Goal: Transaction & Acquisition: Download file/media

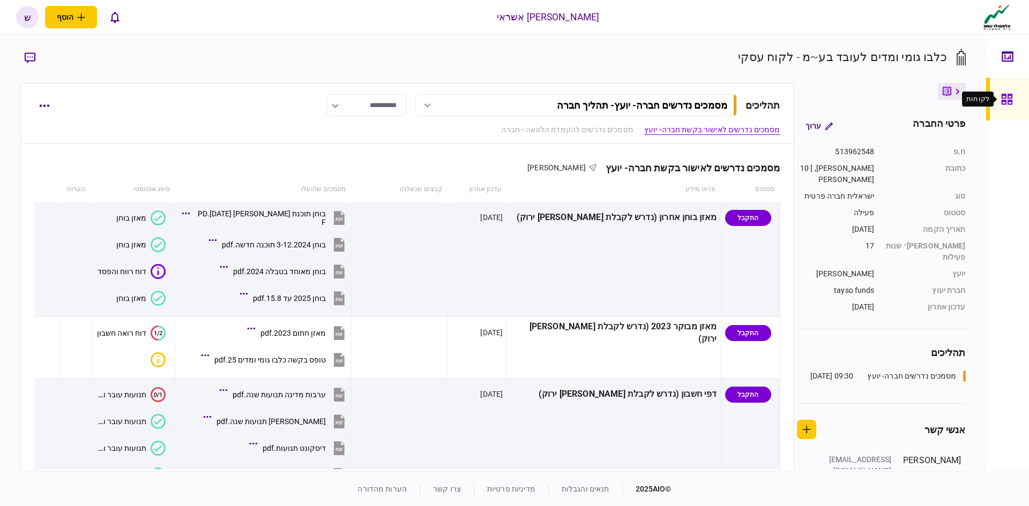
click at [1012, 103] on icon at bounding box center [1007, 99] width 12 height 12
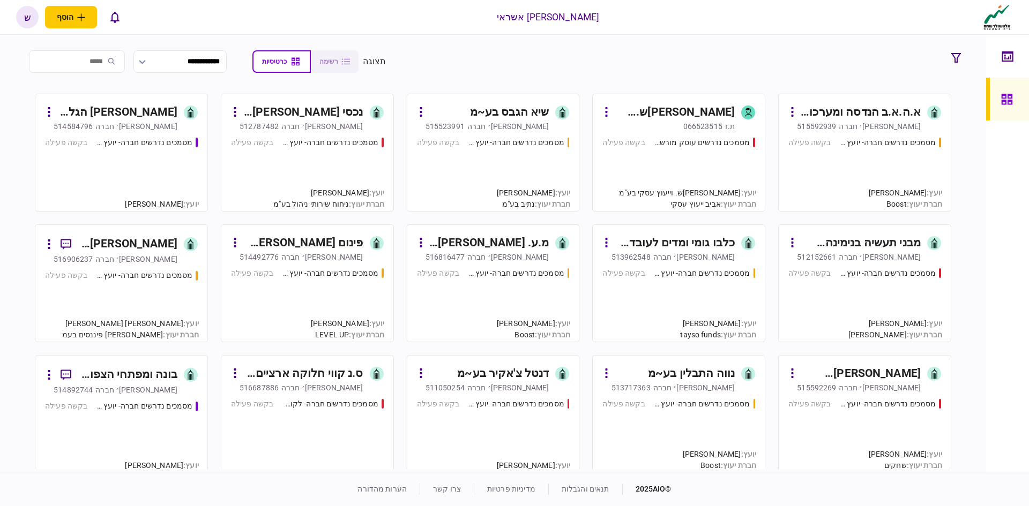
click at [677, 167] on div "מסמכים נדרשים עוסק מורשה - יועץ בקשה פעילה" at bounding box center [678, 169] width 153 height 65
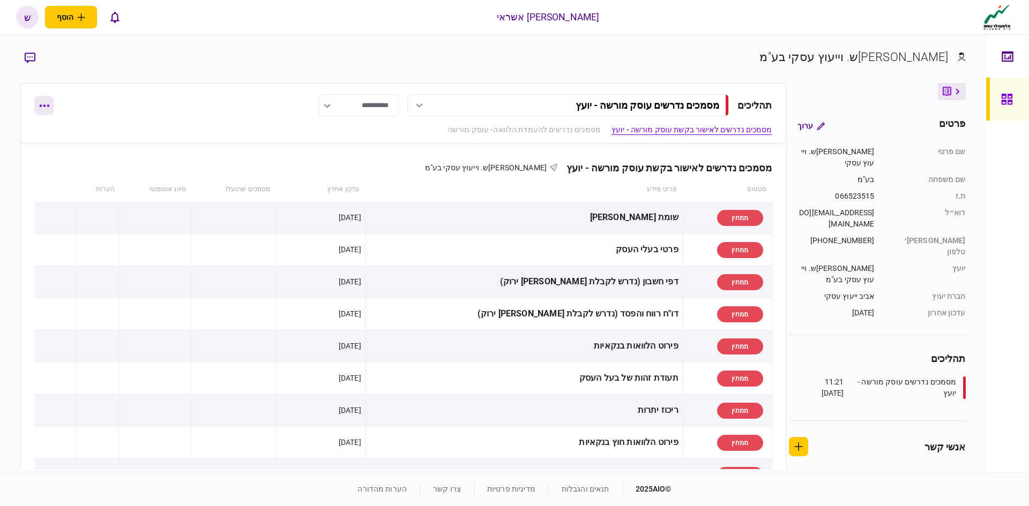
click at [44, 109] on button "button" at bounding box center [43, 105] width 19 height 19
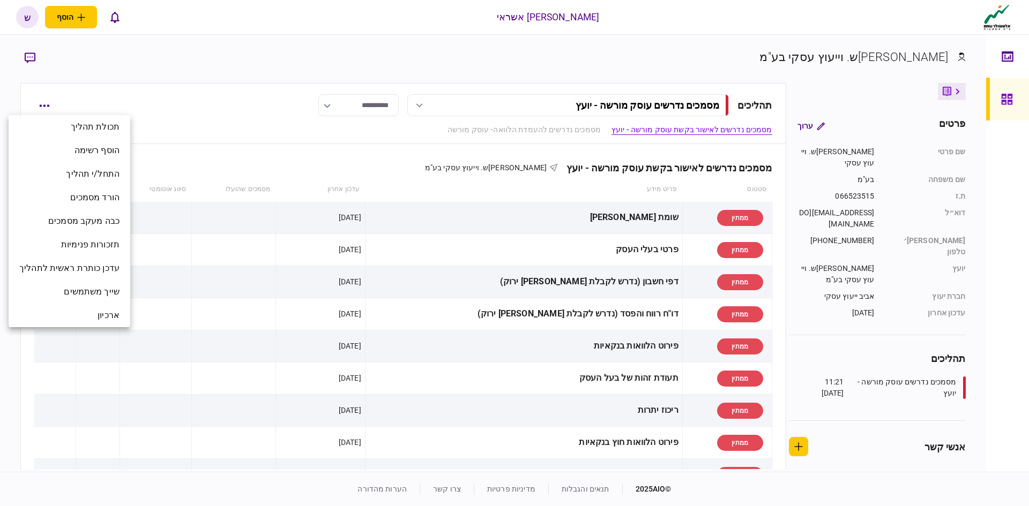
click at [767, 62] on div at bounding box center [514, 253] width 1029 height 506
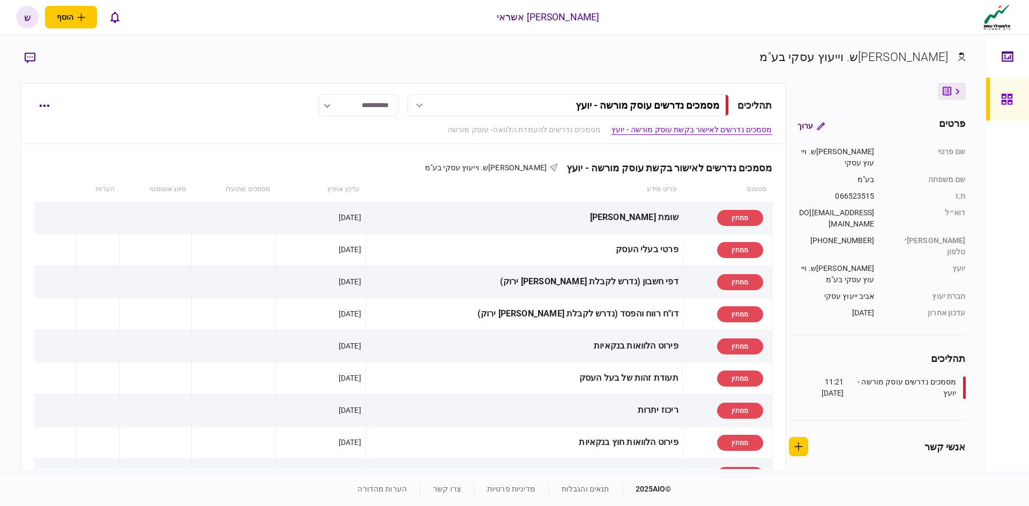
click at [33, 113] on div "**********" at bounding box center [402, 113] width 765 height 61
click at [40, 109] on button "button" at bounding box center [43, 105] width 19 height 19
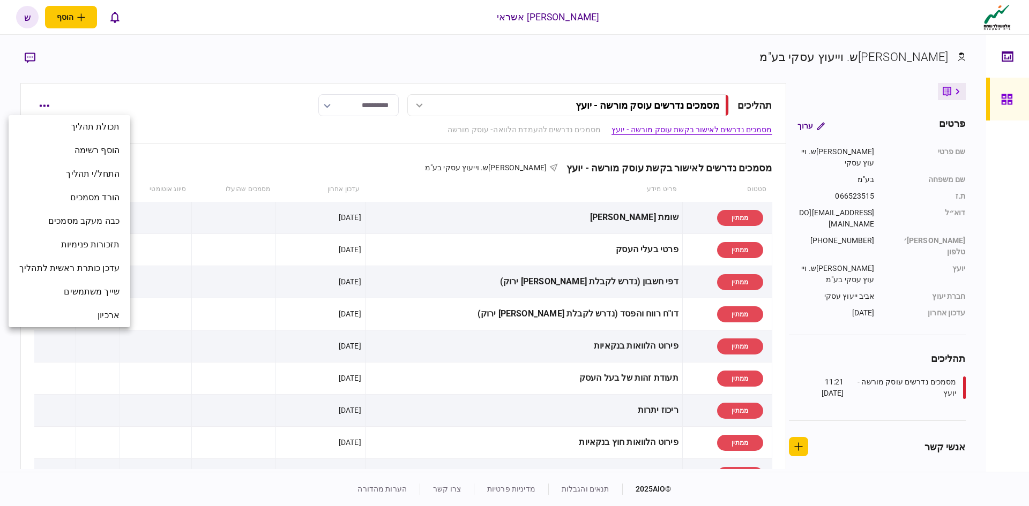
click at [957, 89] on div at bounding box center [514, 253] width 1029 height 506
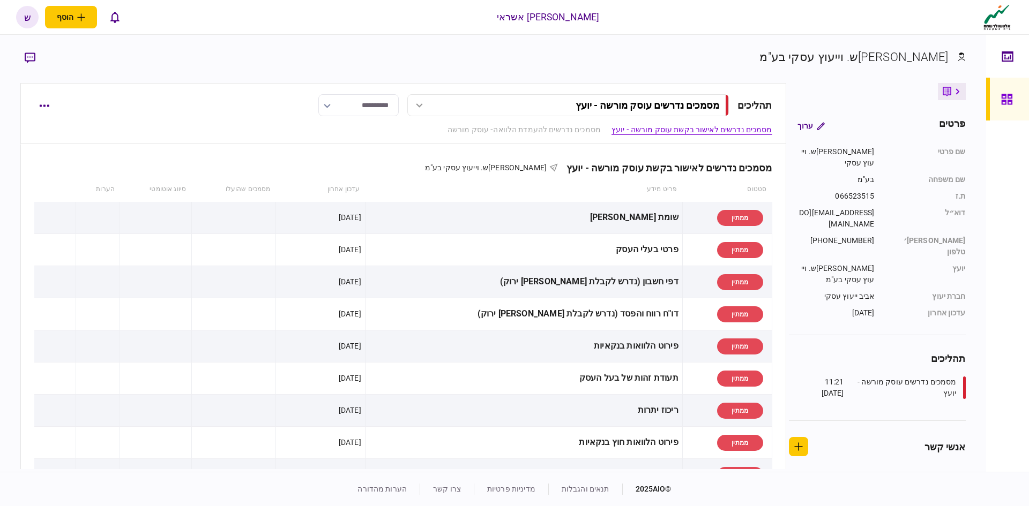
click at [956, 91] on icon at bounding box center [958, 91] width 4 height 6
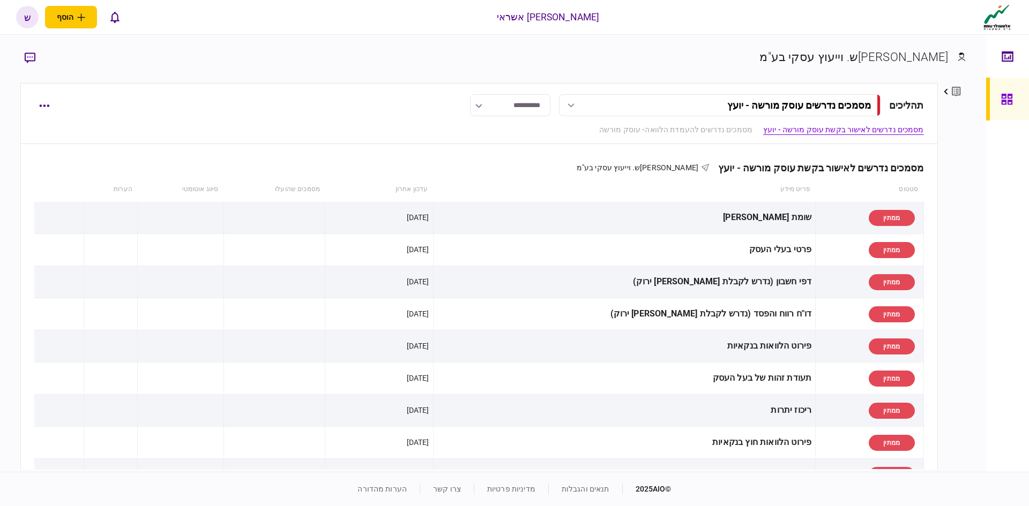
click at [956, 91] on icon at bounding box center [956, 92] width 9 height 10
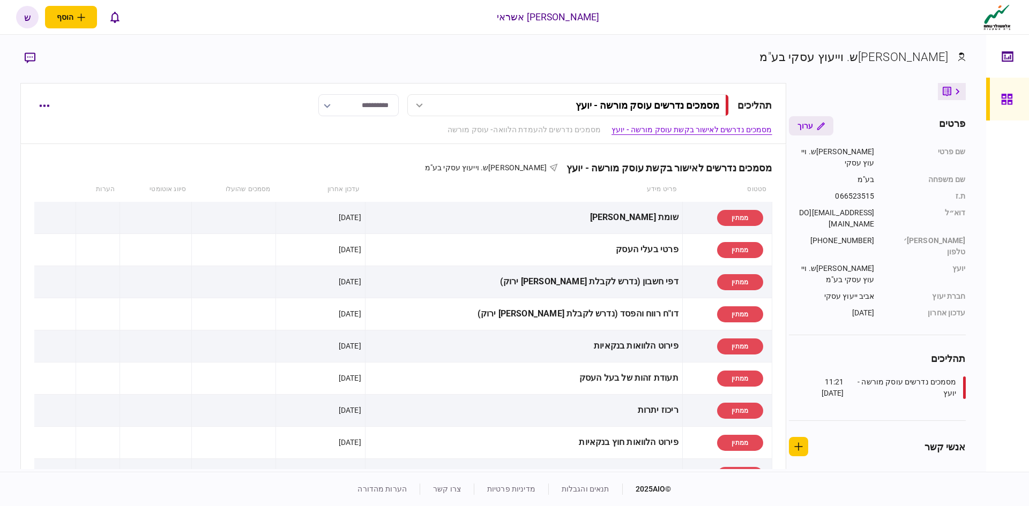
click at [824, 125] on icon "button" at bounding box center [821, 126] width 8 height 8
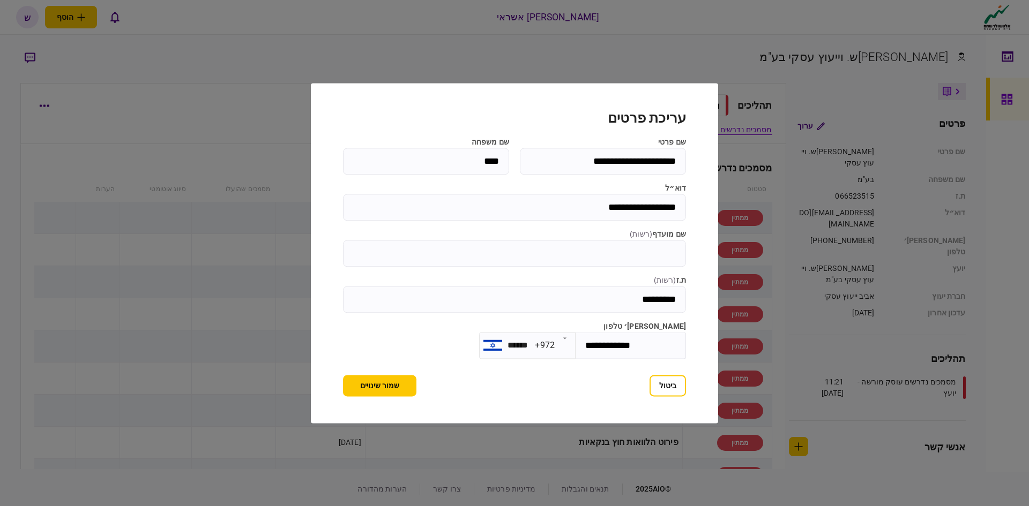
click at [562, 163] on input "**********" at bounding box center [603, 161] width 166 height 27
type input "*"
type input "*****"
type input "***"
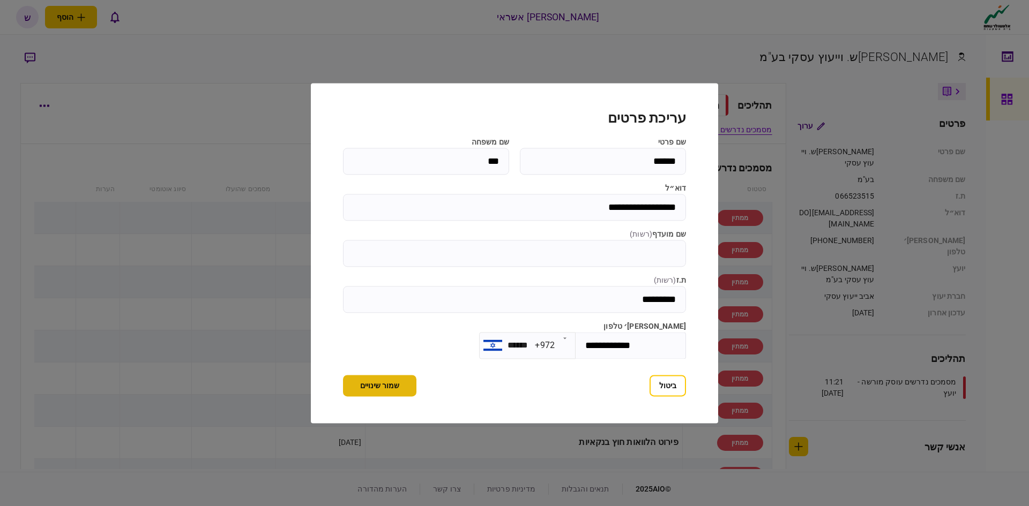
click at [373, 387] on button "שמור שינויים" at bounding box center [379, 385] width 73 height 21
type input "*****"
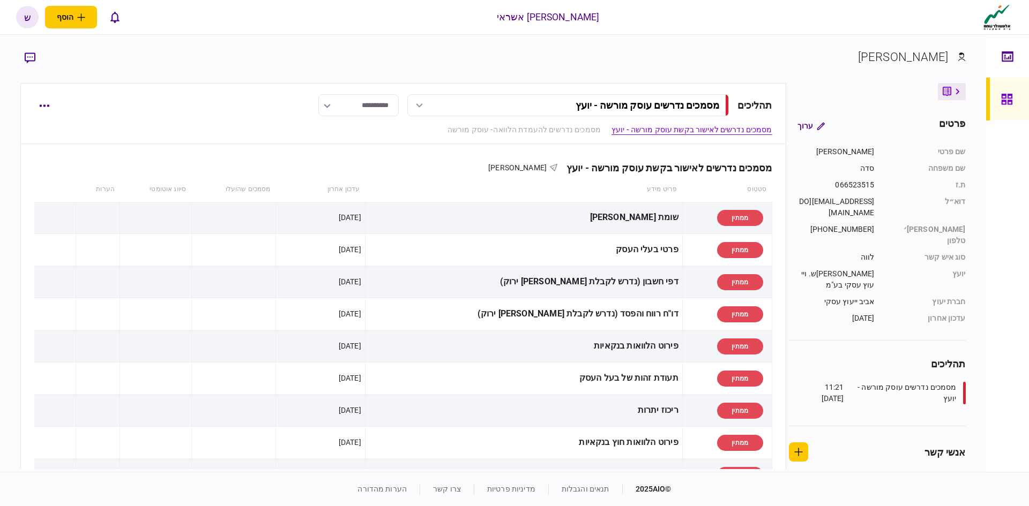
click at [1001, 95] on icon at bounding box center [1007, 99] width 12 height 12
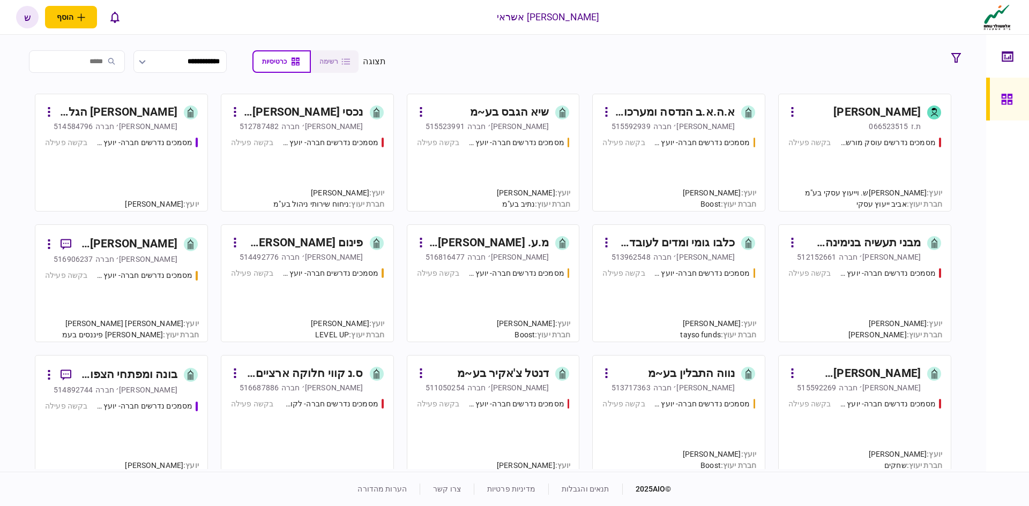
click at [883, 239] on div "מבני תעשיה בנימינה (מ.ל.מ) בע~מ" at bounding box center [861, 243] width 120 height 17
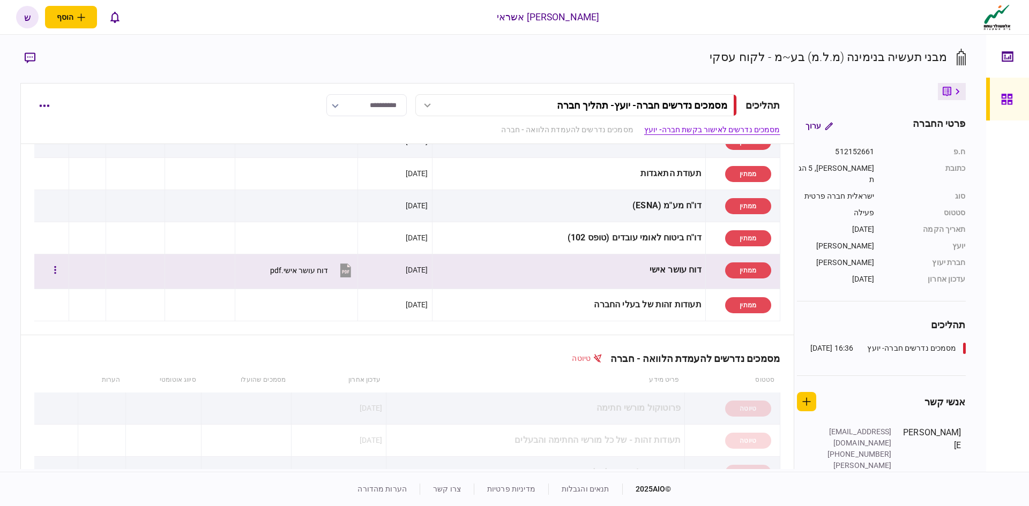
scroll to position [268, 0]
click at [335, 266] on button "דוח עושר אישי.pdf" at bounding box center [312, 271] width 84 height 24
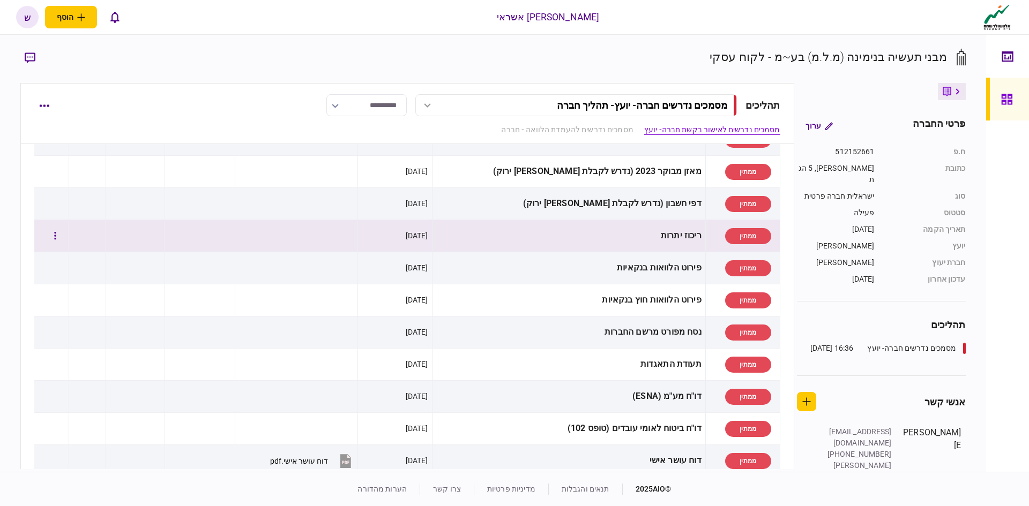
scroll to position [0, 0]
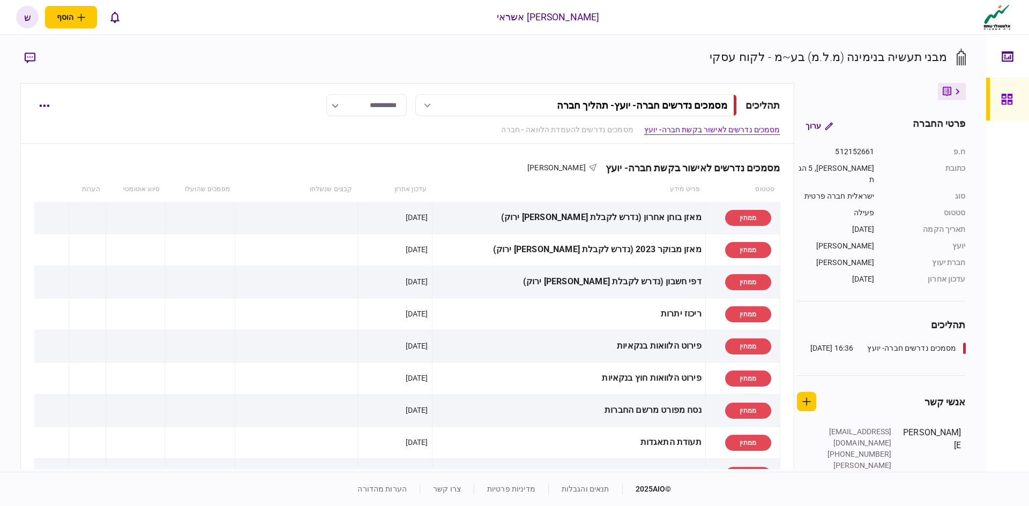
click at [1006, 103] on icon at bounding box center [1006, 99] width 11 height 11
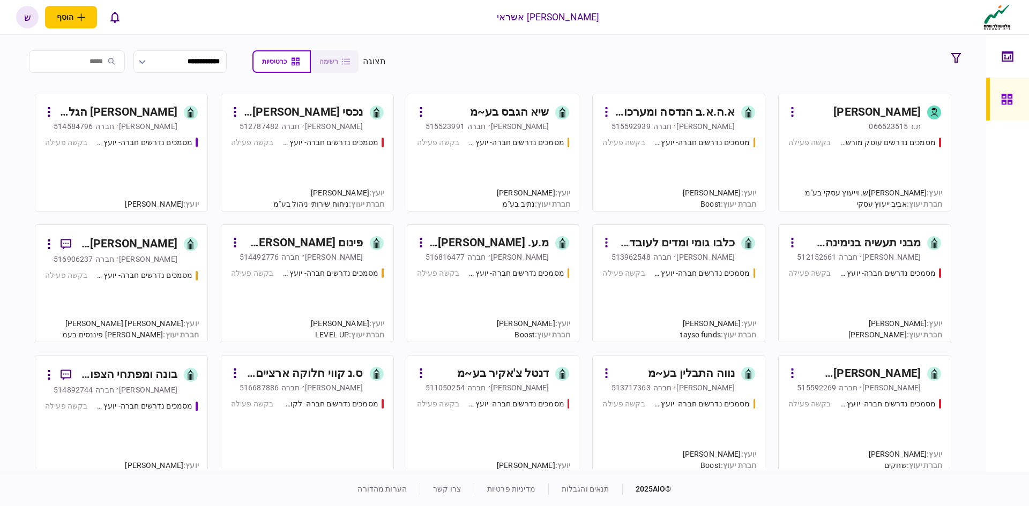
click at [328, 108] on div "נכסי דאושין בע~מ" at bounding box center [303, 112] width 120 height 17
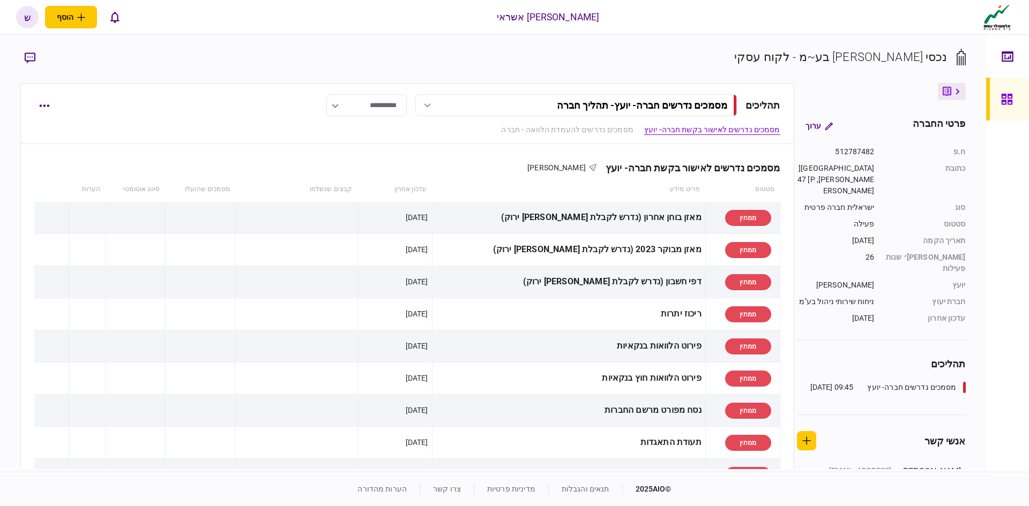
click at [1001, 92] on body "**********" at bounding box center [514, 253] width 1029 height 506
click at [1014, 92] on div at bounding box center [1009, 99] width 17 height 43
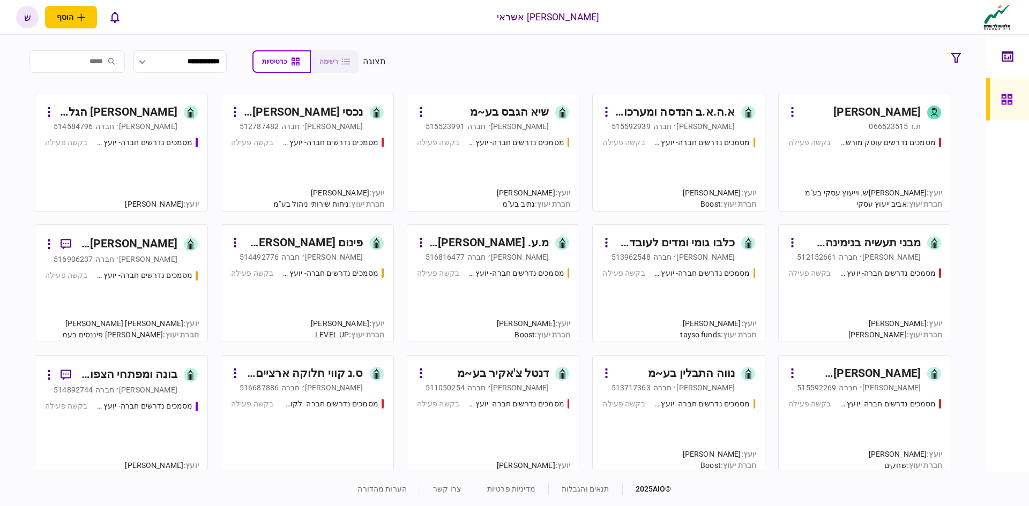
click at [502, 114] on div "שיא הגבס בע~מ" at bounding box center [509, 112] width 79 height 17
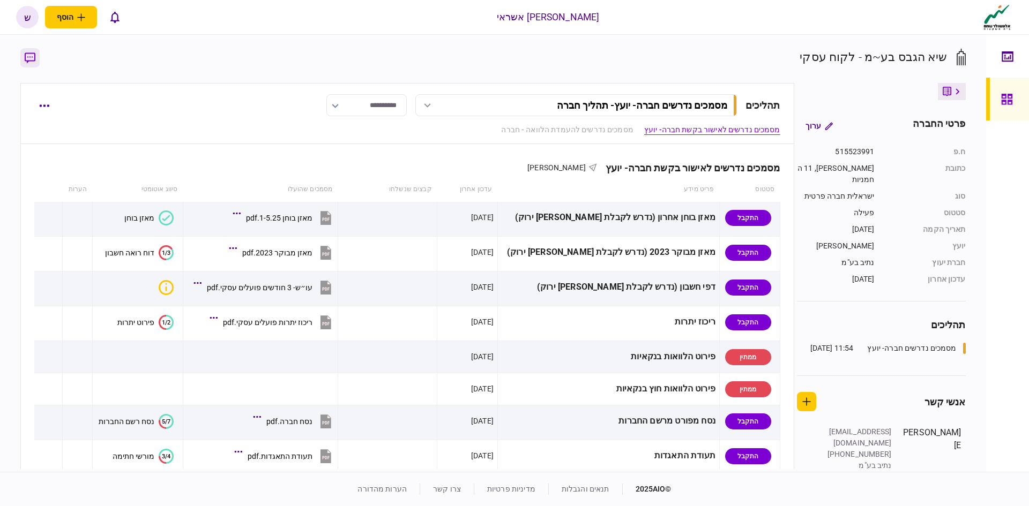
click at [32, 54] on icon "button" at bounding box center [30, 58] width 11 height 11
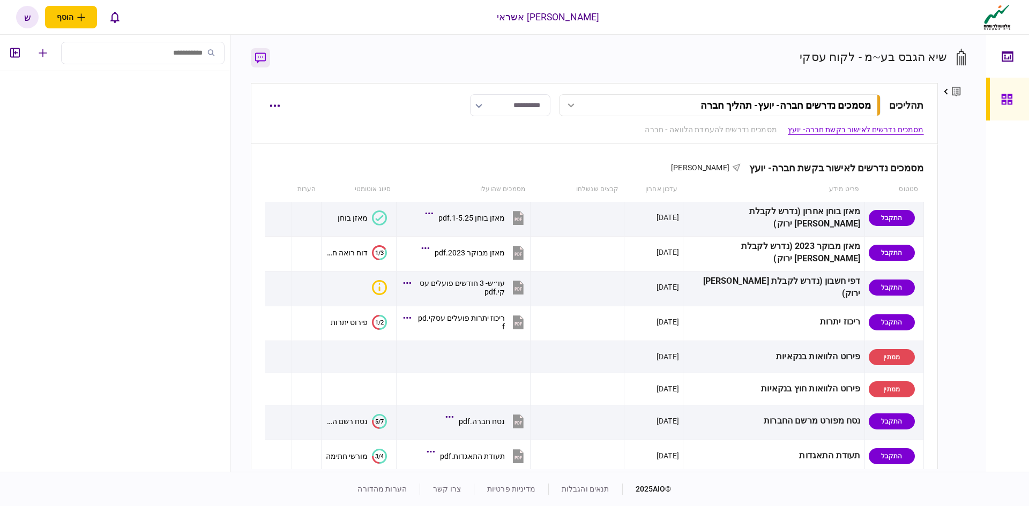
click at [260, 59] on icon "button" at bounding box center [260, 58] width 11 height 11
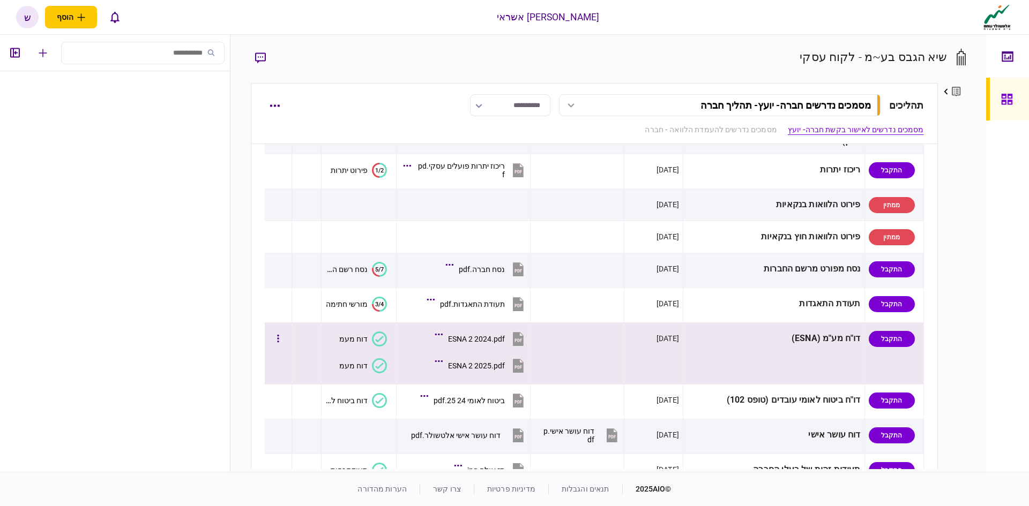
scroll to position [161, 0]
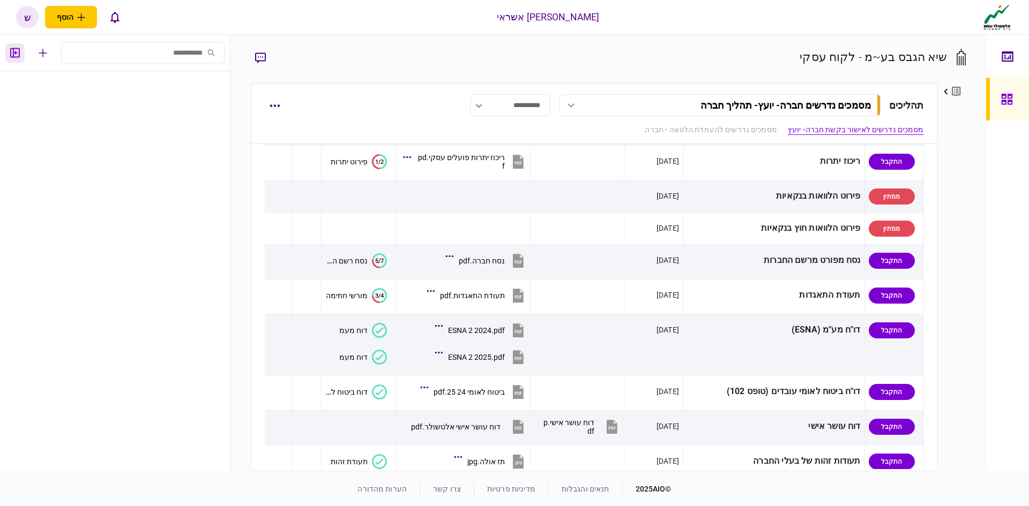
click at [20, 49] on button "button" at bounding box center [14, 52] width 19 height 19
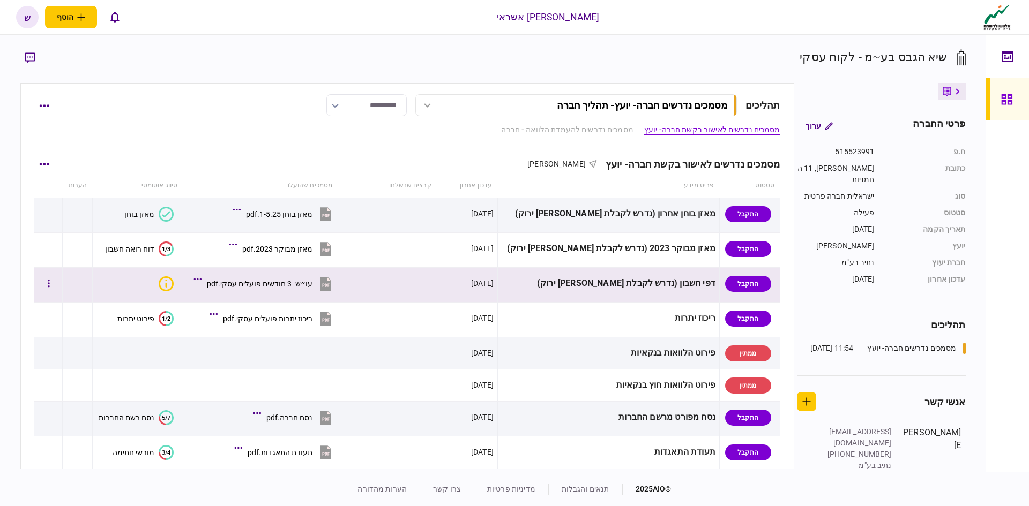
scroll to position [0, 0]
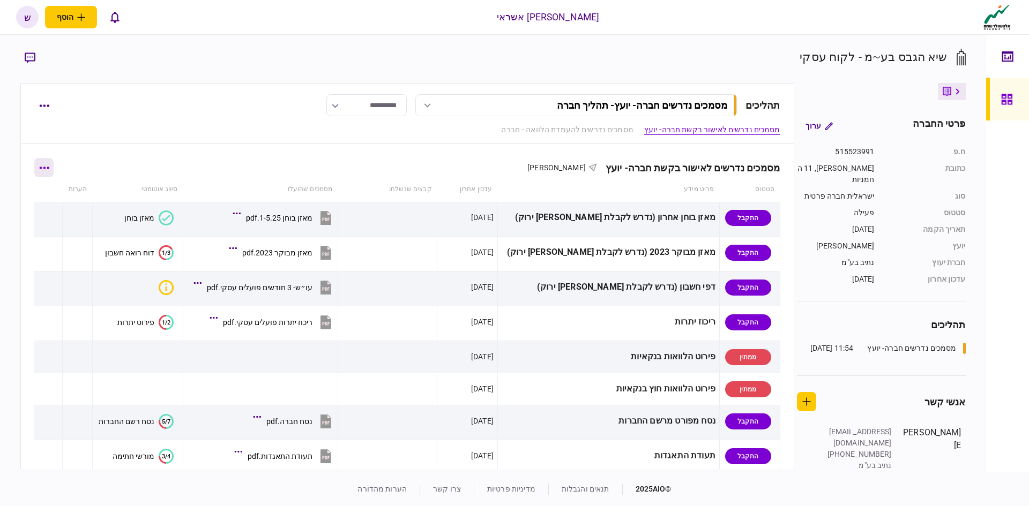
click at [51, 170] on button "button" at bounding box center [43, 167] width 19 height 19
click at [69, 258] on span "הורד מסמכים" at bounding box center [59, 259] width 49 height 13
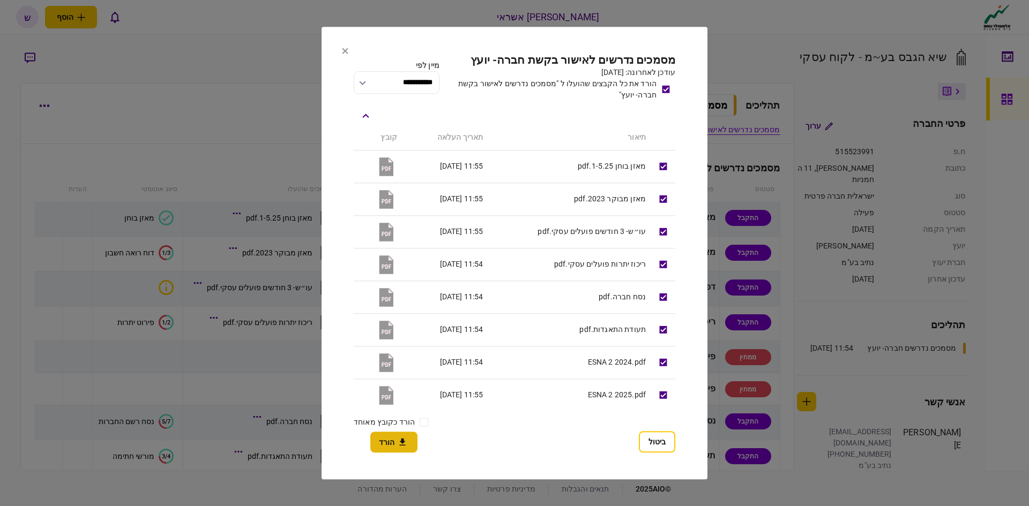
click at [401, 444] on icon "button" at bounding box center [402, 442] width 13 height 10
click at [348, 51] on icon at bounding box center [345, 51] width 6 height 6
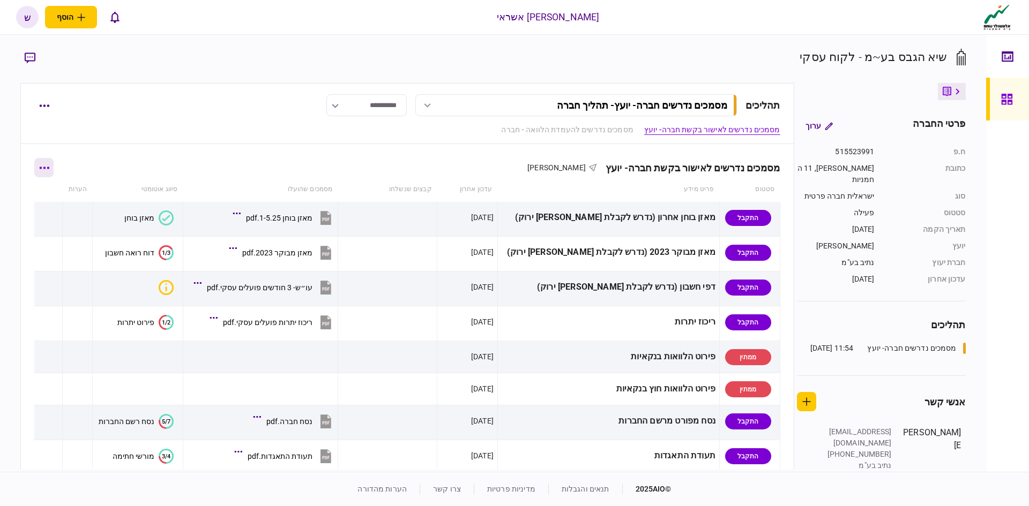
click at [54, 169] on button "button" at bounding box center [43, 167] width 19 height 19
click at [73, 260] on span "הורד מסמכים" at bounding box center [59, 259] width 49 height 13
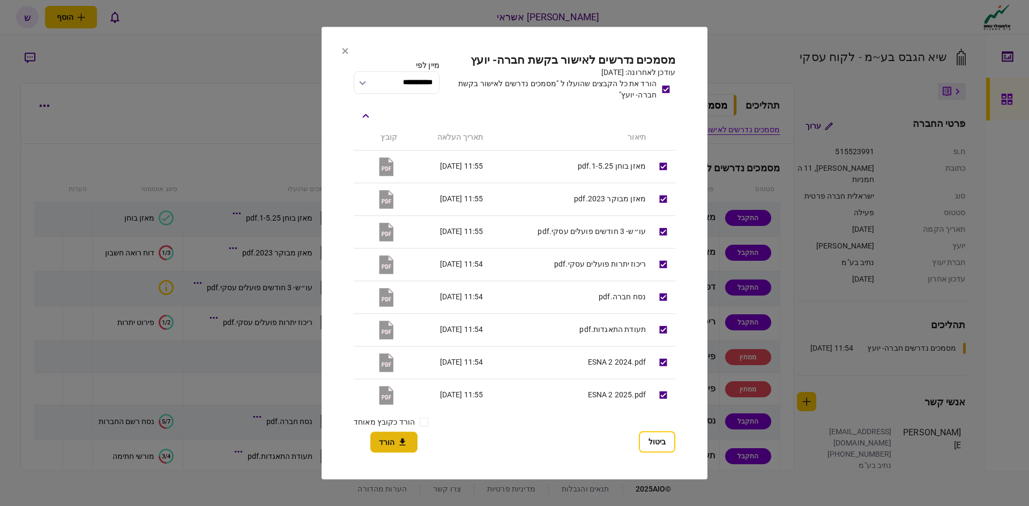
click at [390, 441] on button "הורד" at bounding box center [393, 442] width 47 height 21
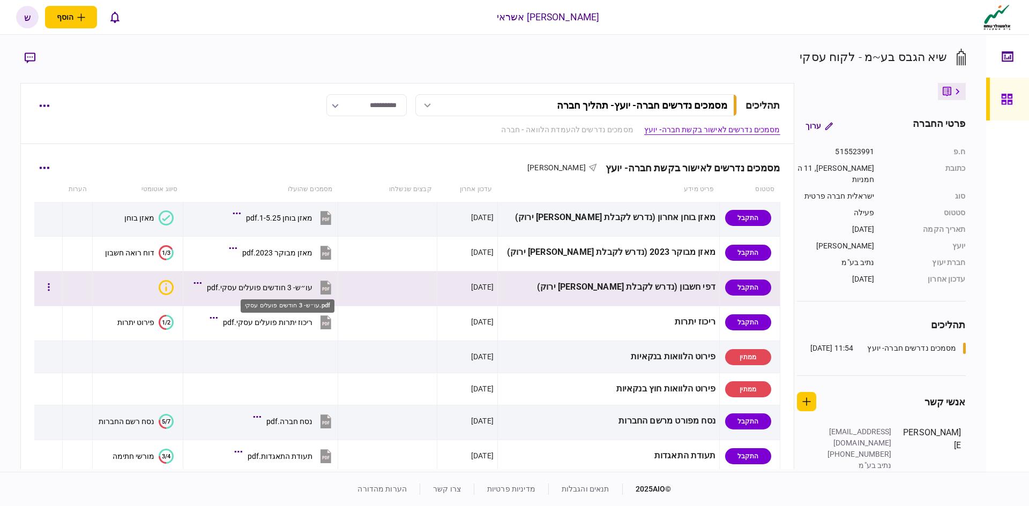
click at [297, 288] on div "עו״ש- 3 חודשים פועלים עסקי.pdf" at bounding box center [260, 287] width 106 height 9
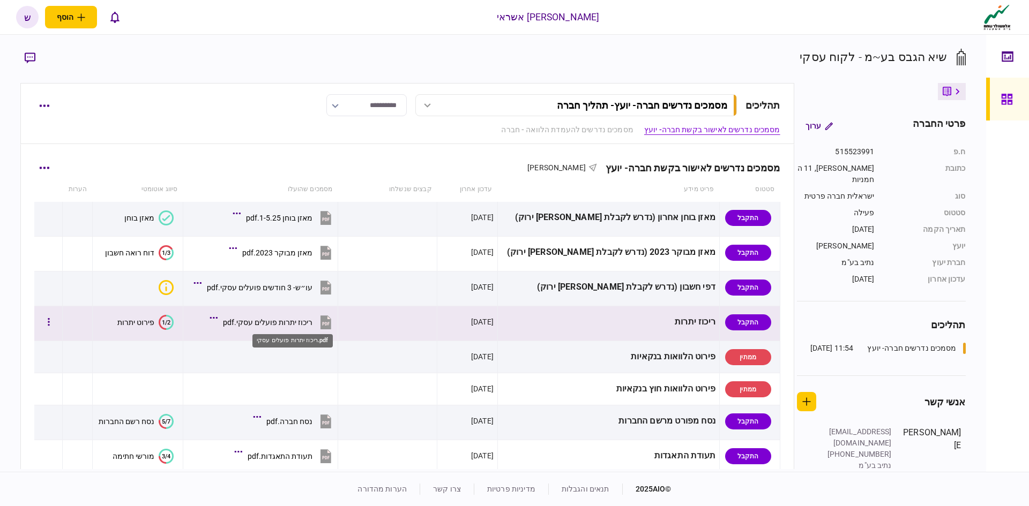
click at [294, 323] on div "ריכוז יתרות פועלים עסקי.pdf" at bounding box center [267, 322] width 89 height 9
click at [298, 316] on button "ריכוז יתרות פועלים עסקי.pdf" at bounding box center [273, 322] width 122 height 24
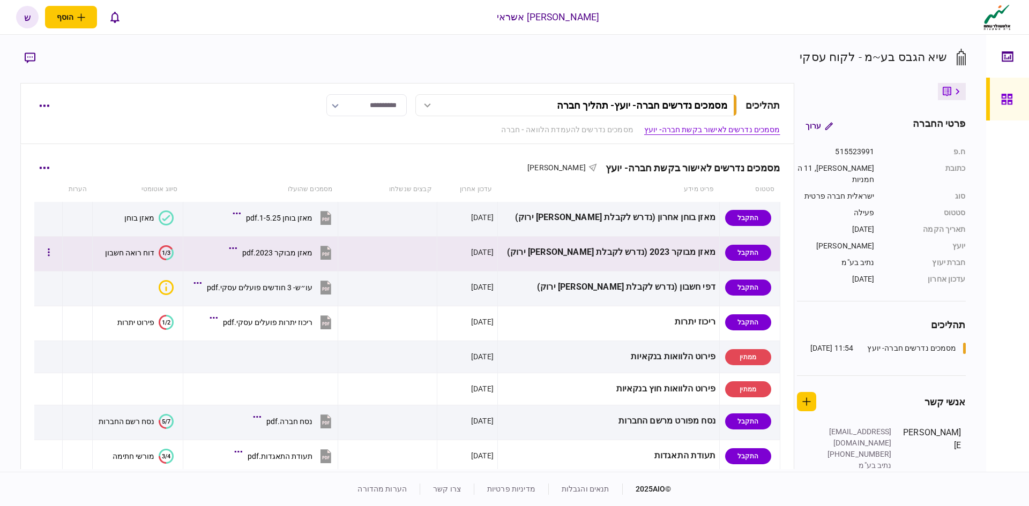
click at [319, 257] on button "מאזן מבוקר 2023.pdf" at bounding box center [283, 253] width 102 height 24
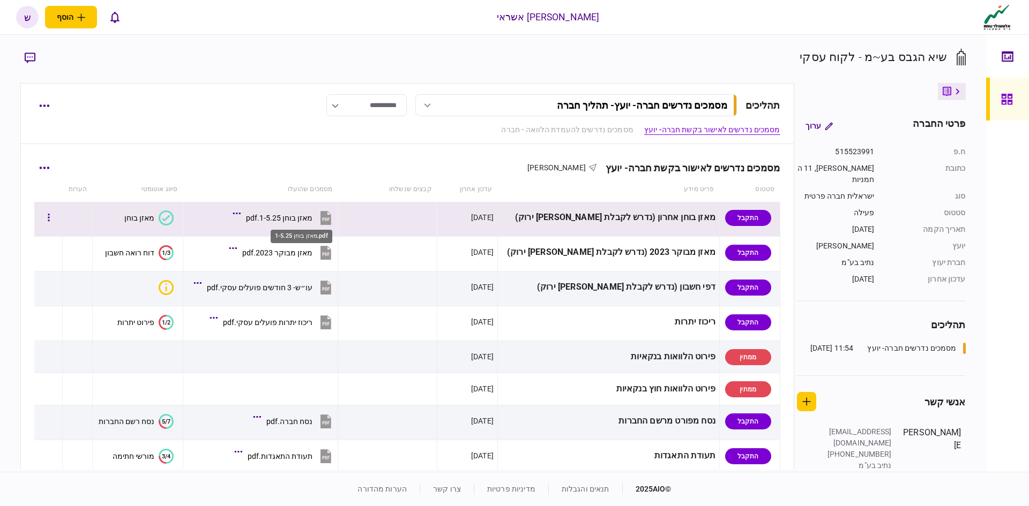
click at [312, 218] on div "מאזן בוחן 1-5.25.pdf" at bounding box center [279, 218] width 66 height 9
click at [301, 215] on div "מאזן בוחן 1-5.25.pdf" at bounding box center [279, 218] width 66 height 9
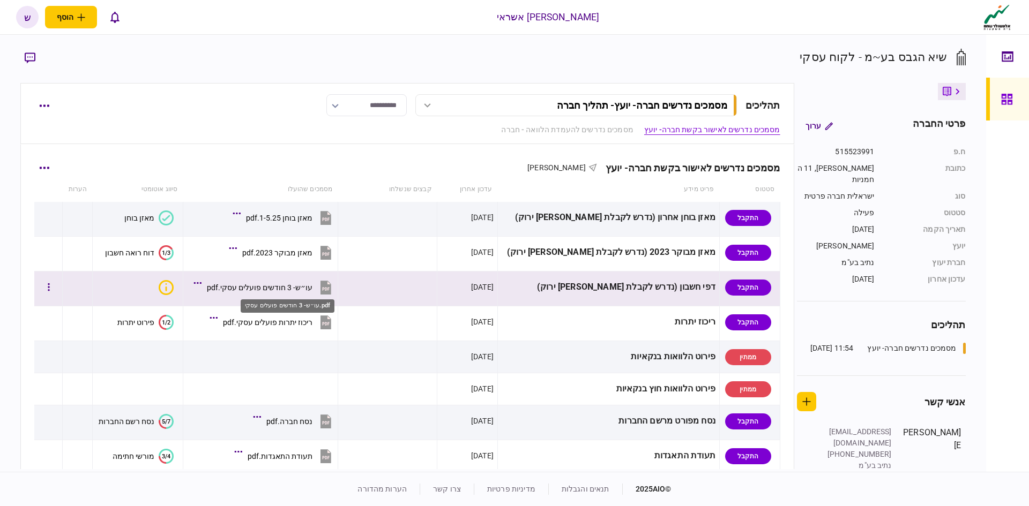
click at [298, 288] on div "עו״ש- 3 חודשים פועלים עסקי.pdf" at bounding box center [260, 287] width 106 height 9
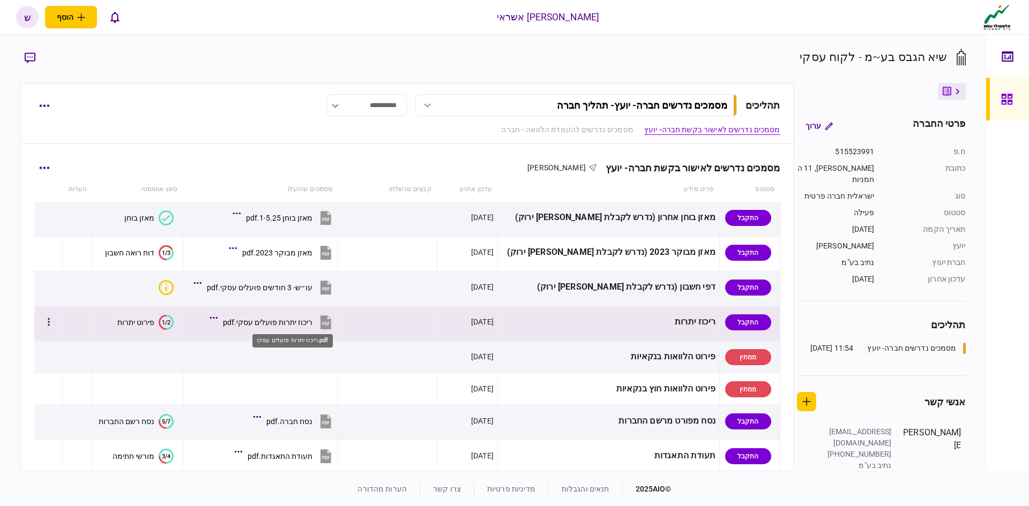
click at [274, 323] on div "ריכוז יתרות פועלים עסקי.pdf" at bounding box center [267, 322] width 89 height 9
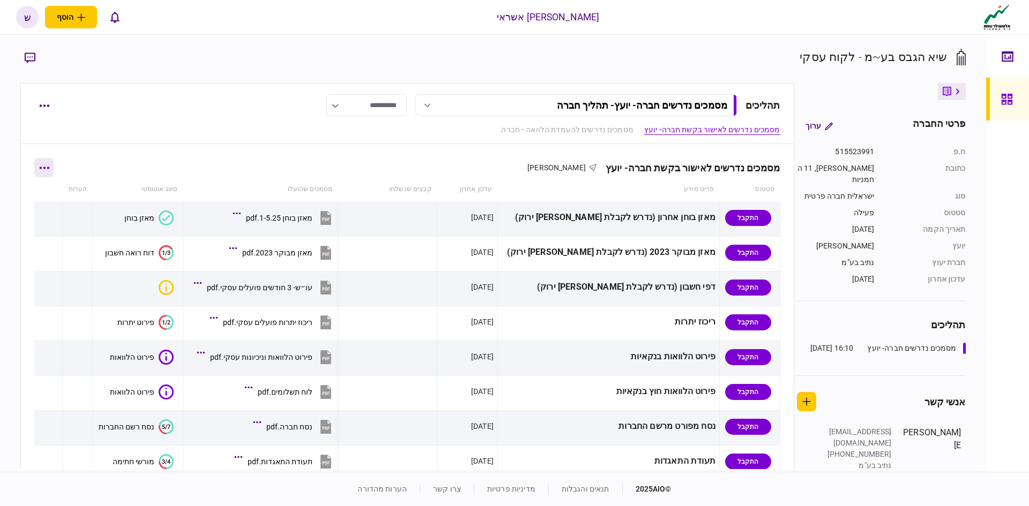
click at [54, 166] on button "button" at bounding box center [43, 167] width 19 height 19
click at [65, 262] on span "הורד מסמכים" at bounding box center [59, 259] width 49 height 13
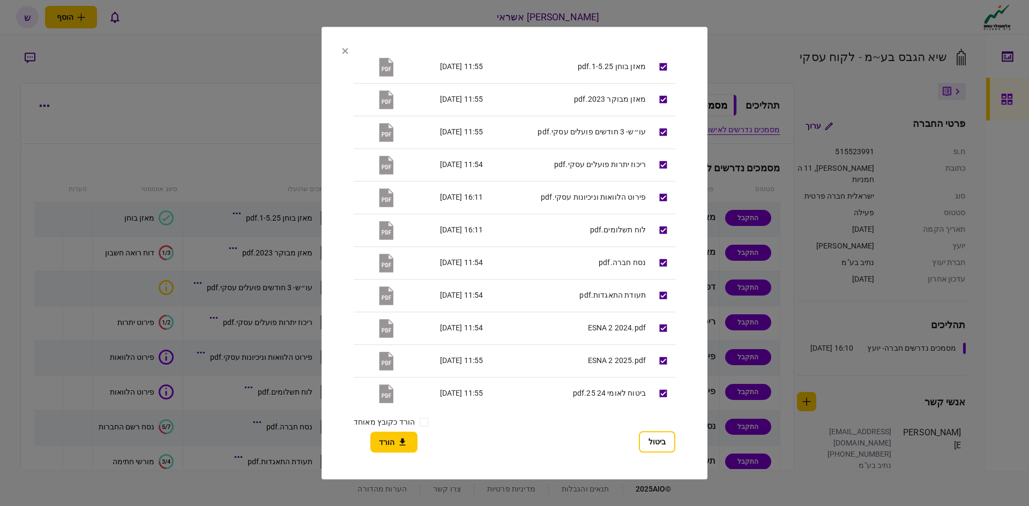
scroll to position [199, 0]
click at [399, 437] on button "הורד" at bounding box center [393, 442] width 47 height 21
